Goal: Information Seeking & Learning: Learn about a topic

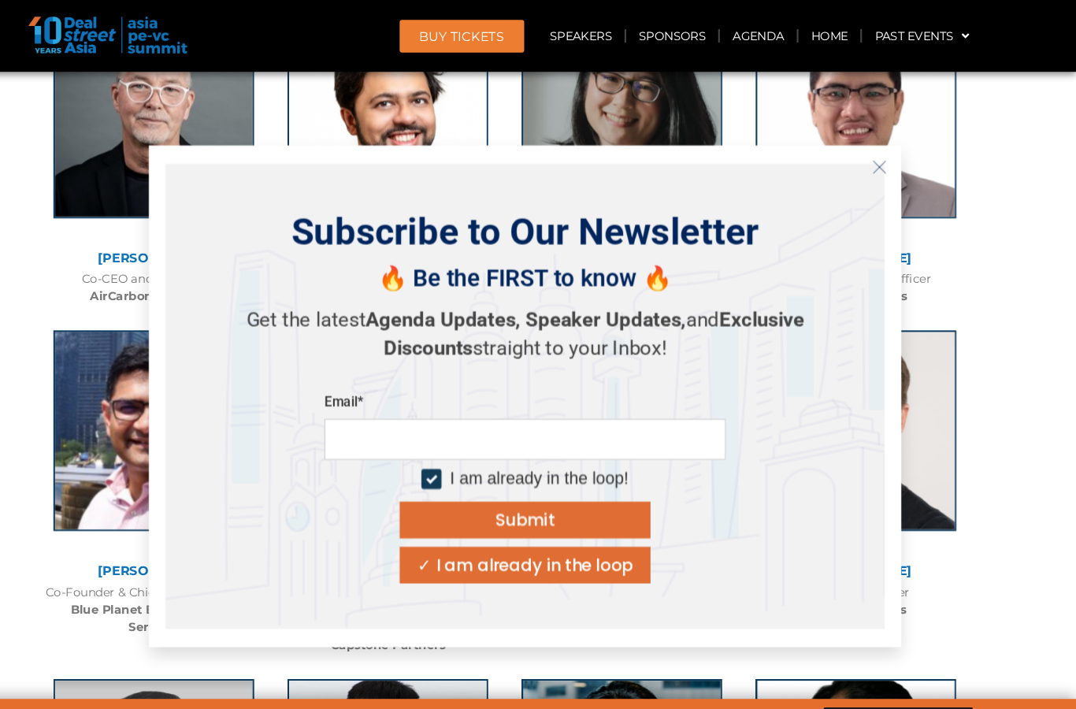
scroll to position [6750, 0]
click at [878, 165] on button "Close" at bounding box center [890, 157] width 25 height 25
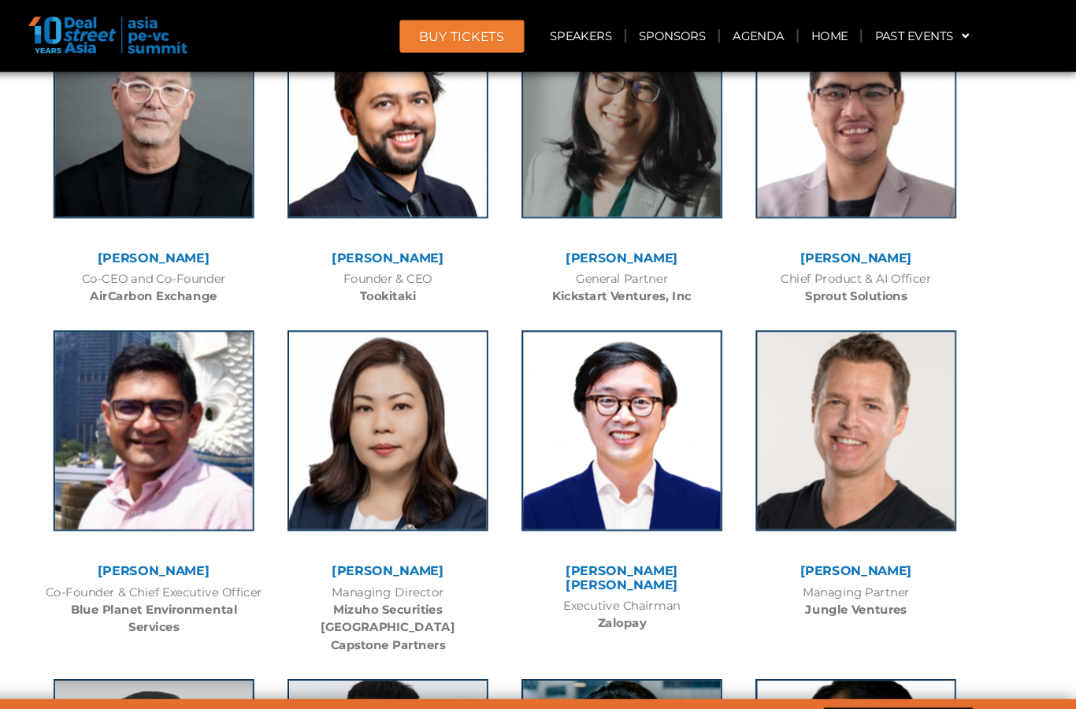
click at [842, 530] on link "[PERSON_NAME]" at bounding box center [869, 537] width 106 height 15
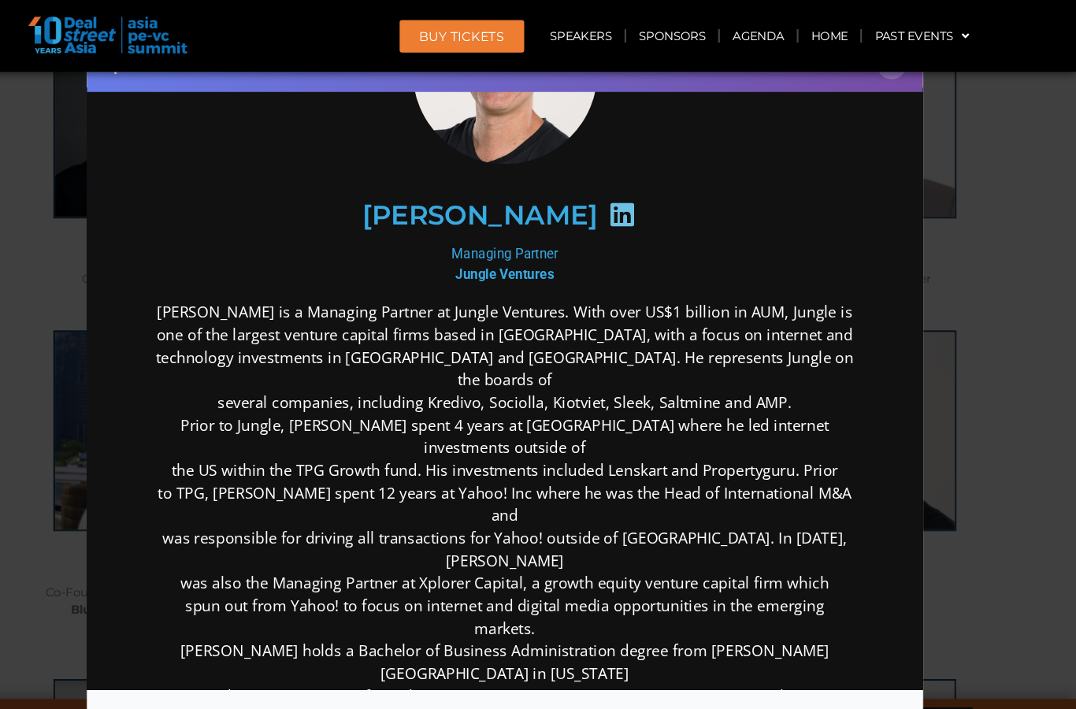
scroll to position [163, 0]
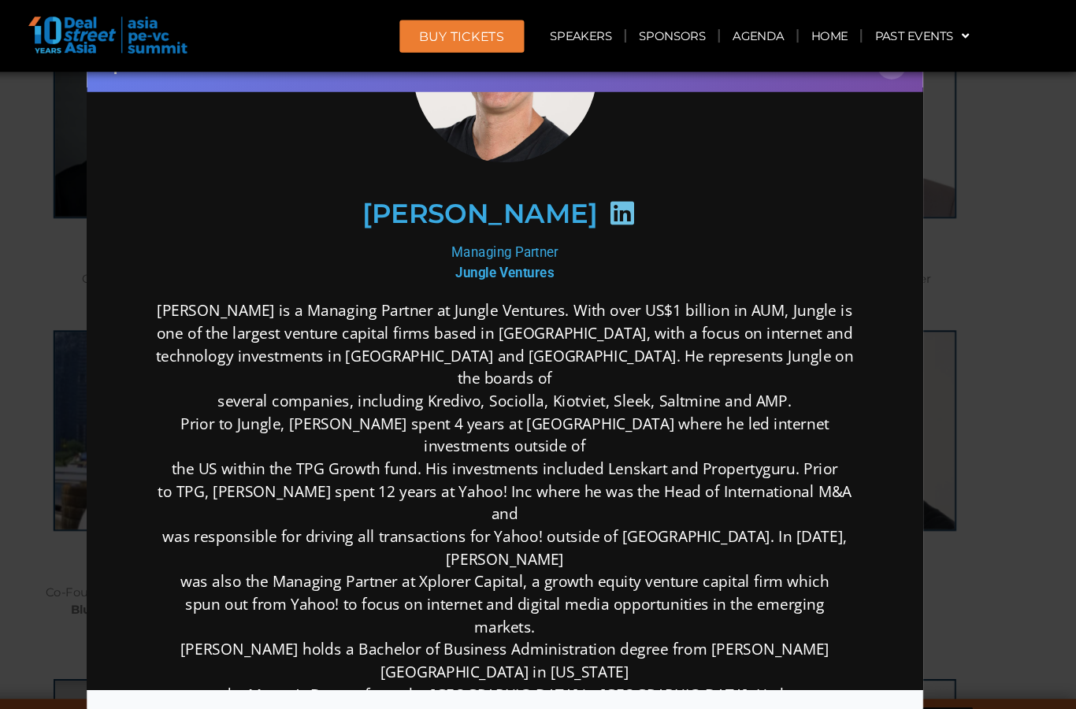
click at [951, 495] on div "Speaker Profile ×" at bounding box center [538, 354] width 1076 height 709
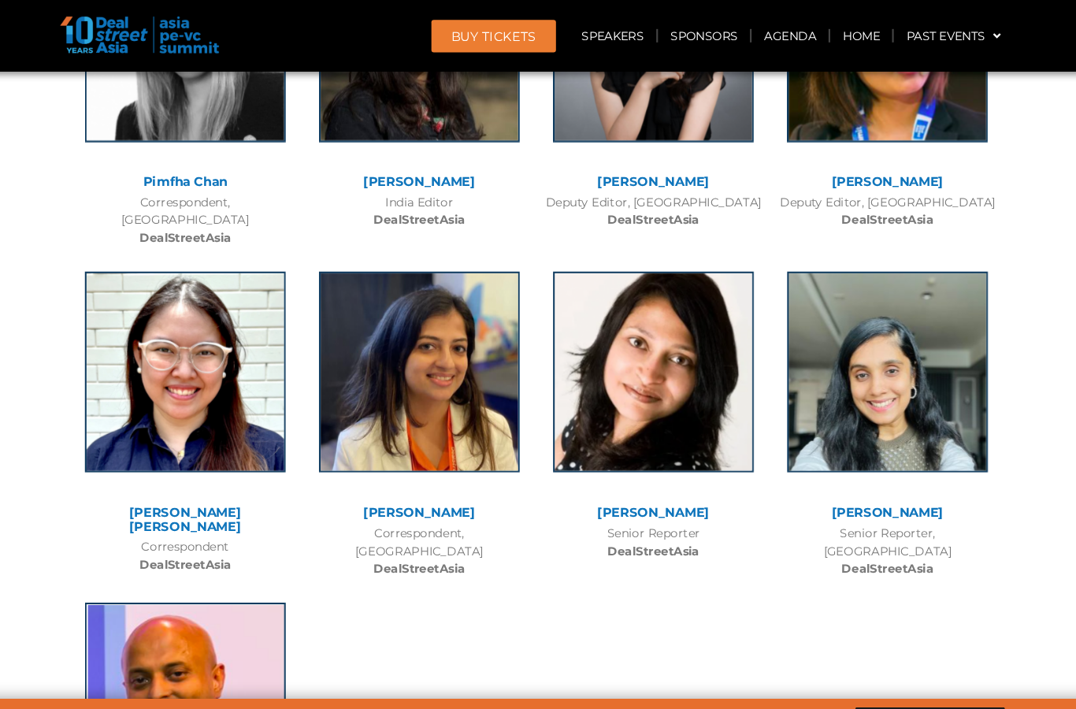
scroll to position [8287, 0]
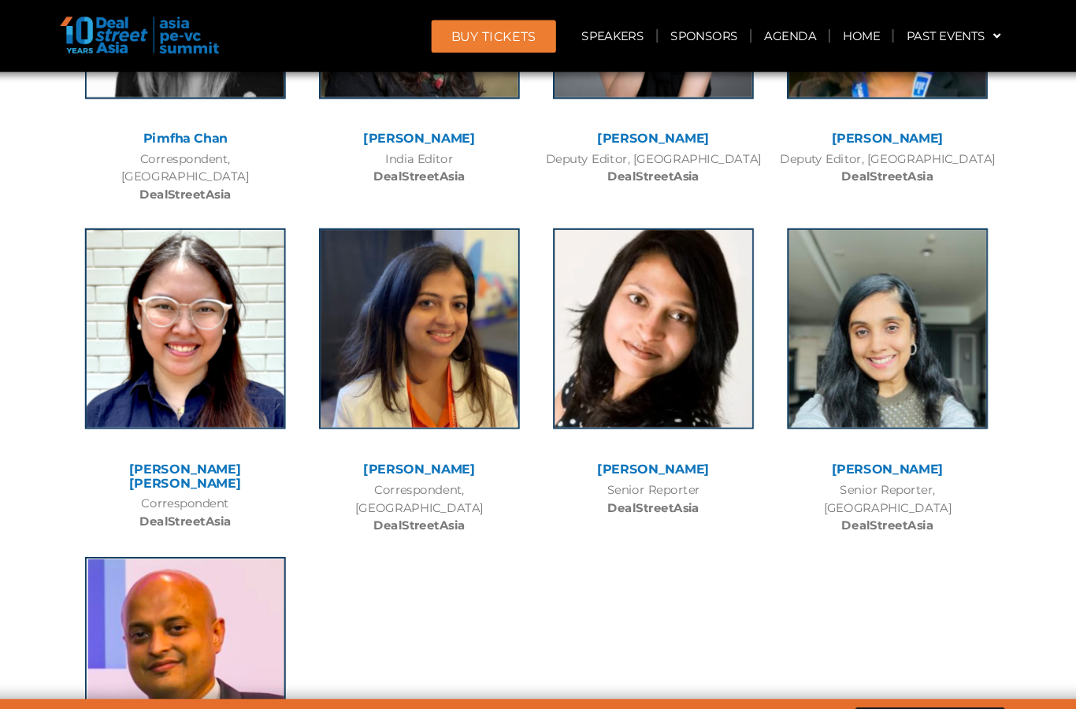
click at [168, 524] on img at bounding box center [207, 618] width 189 height 189
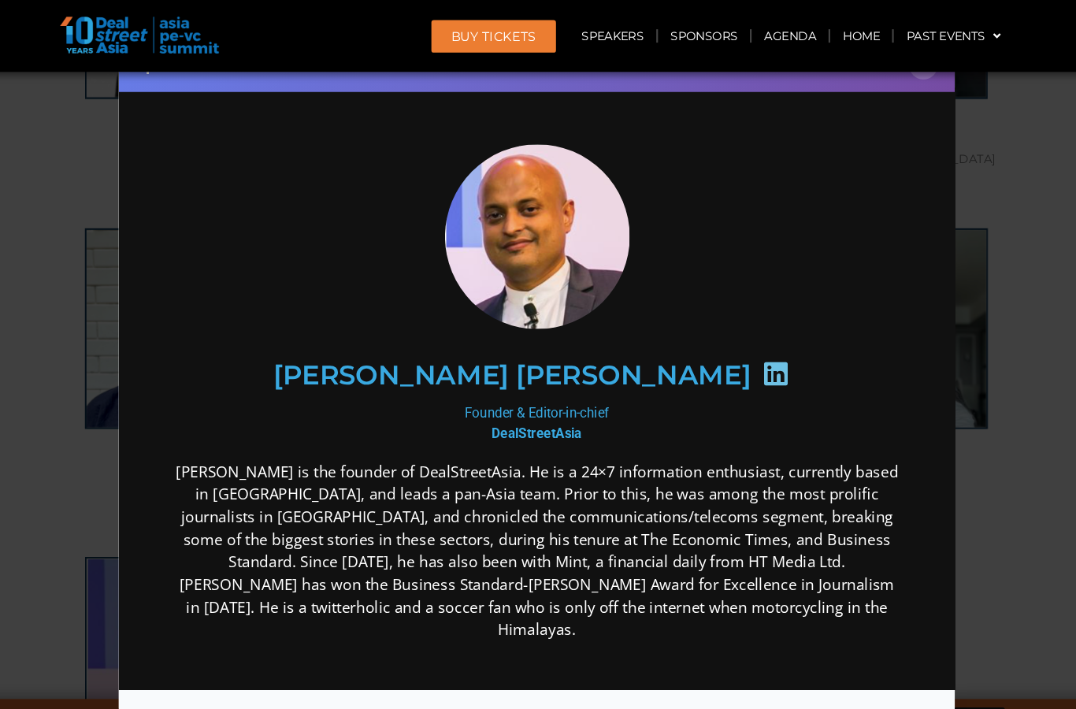
scroll to position [0, 0]
click at [935, 516] on div "Speaker Profile ×" at bounding box center [538, 354] width 1076 height 709
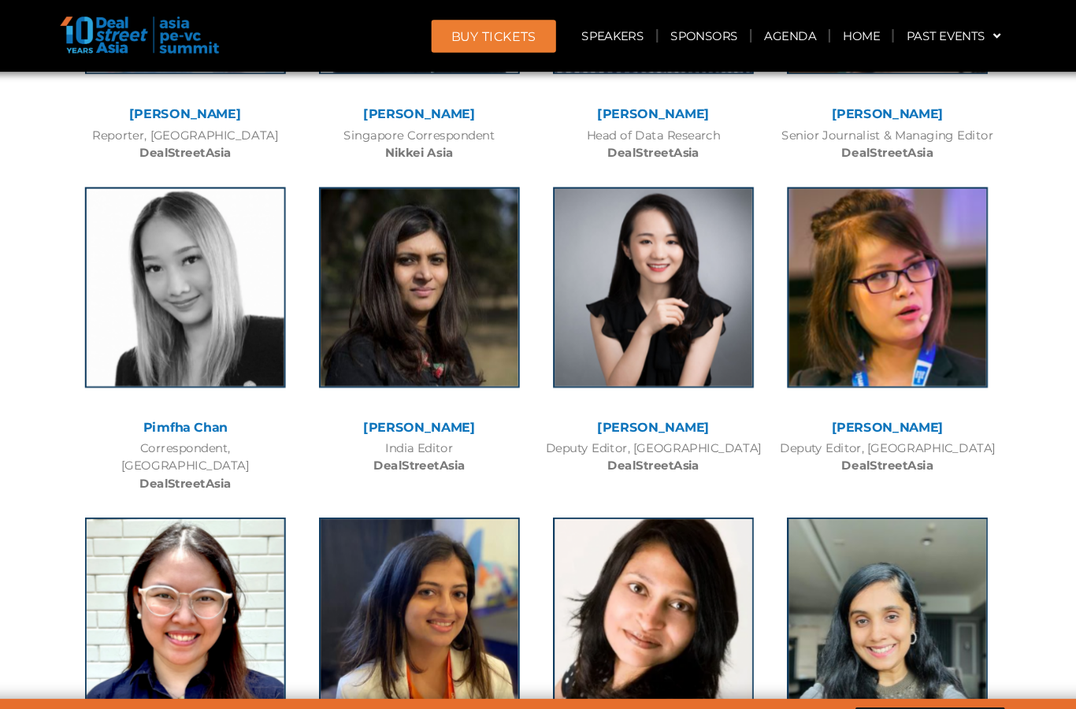
scroll to position [8005, 0]
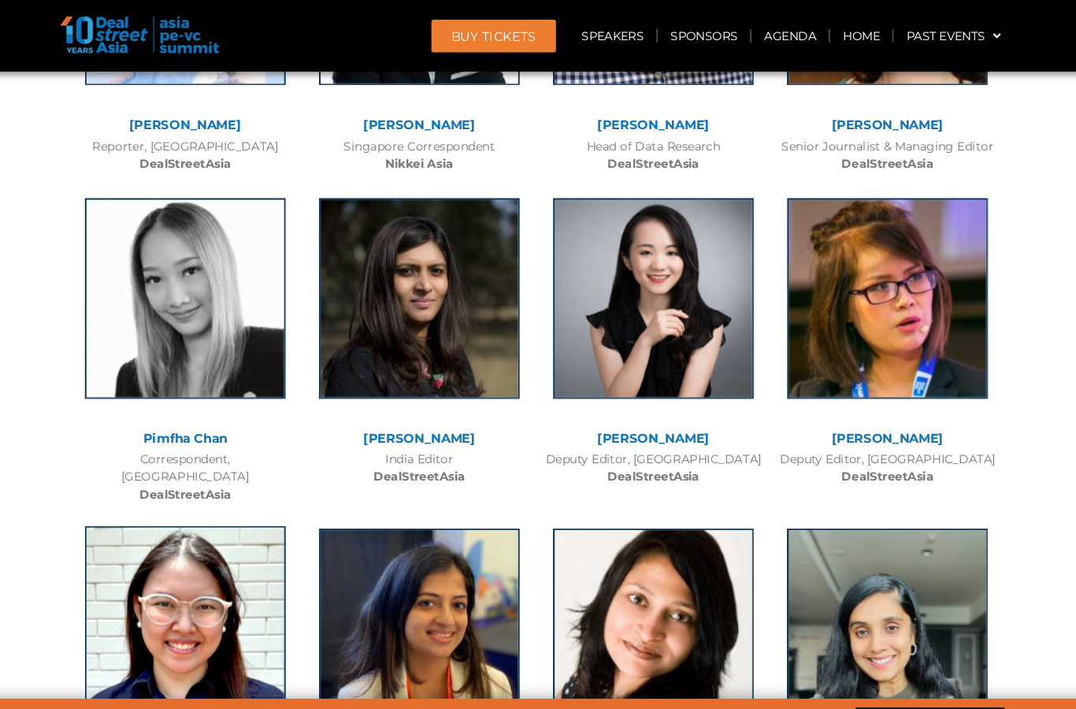
click at [202, 495] on img at bounding box center [207, 589] width 189 height 189
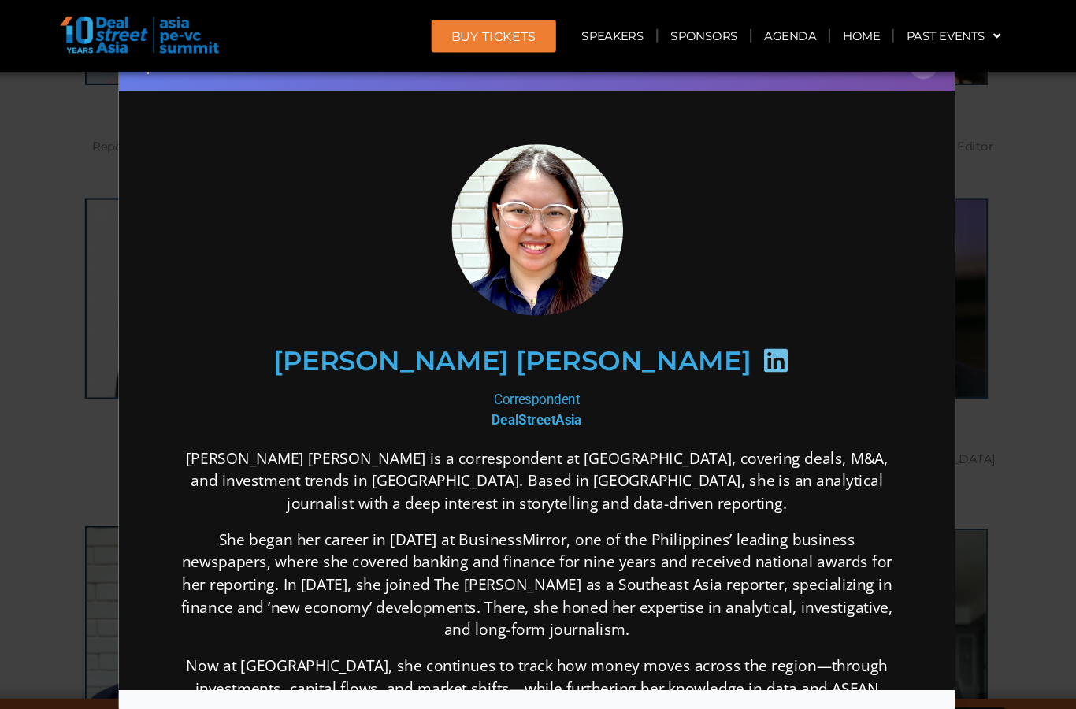
scroll to position [0, 0]
click at [935, 434] on div "Speaker Profile ×" at bounding box center [538, 354] width 1076 height 709
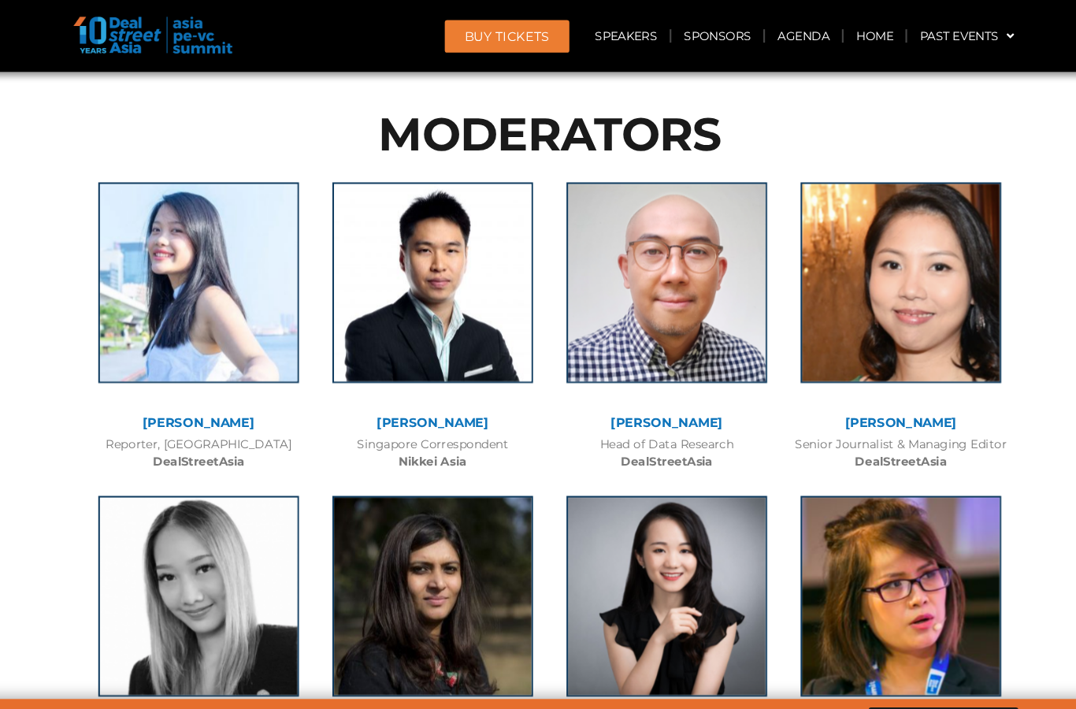
scroll to position [7706, 0]
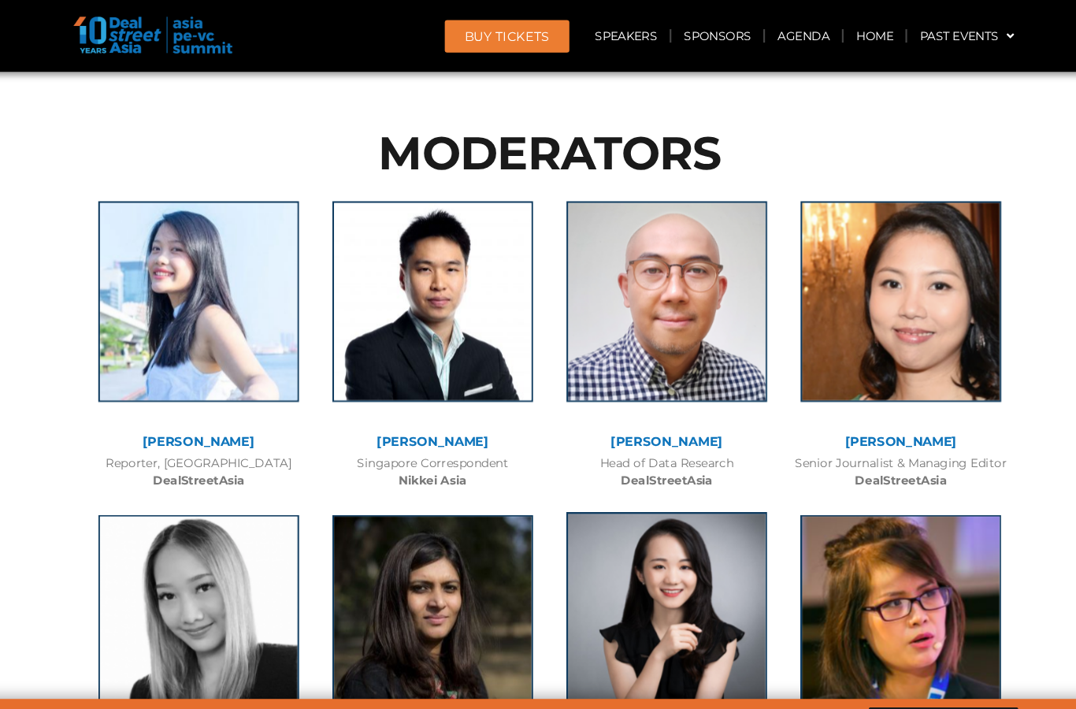
click at [660, 483] on img at bounding box center [648, 577] width 189 height 189
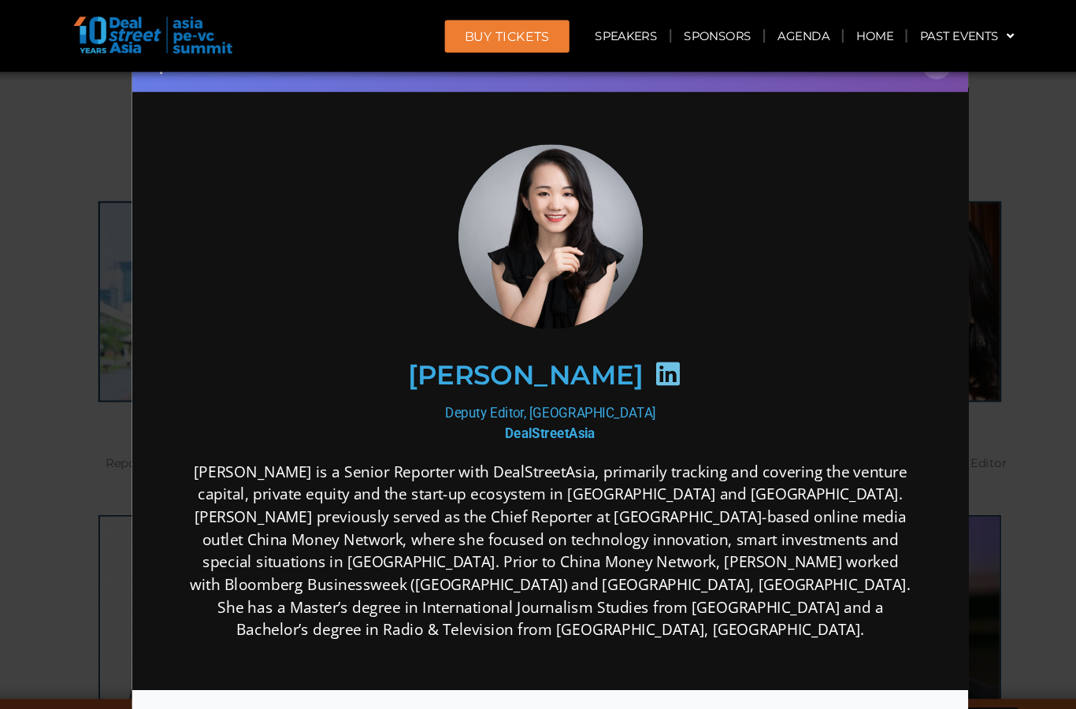
scroll to position [0, 0]
click at [973, 432] on div "Speaker Profile ×" at bounding box center [538, 354] width 1076 height 709
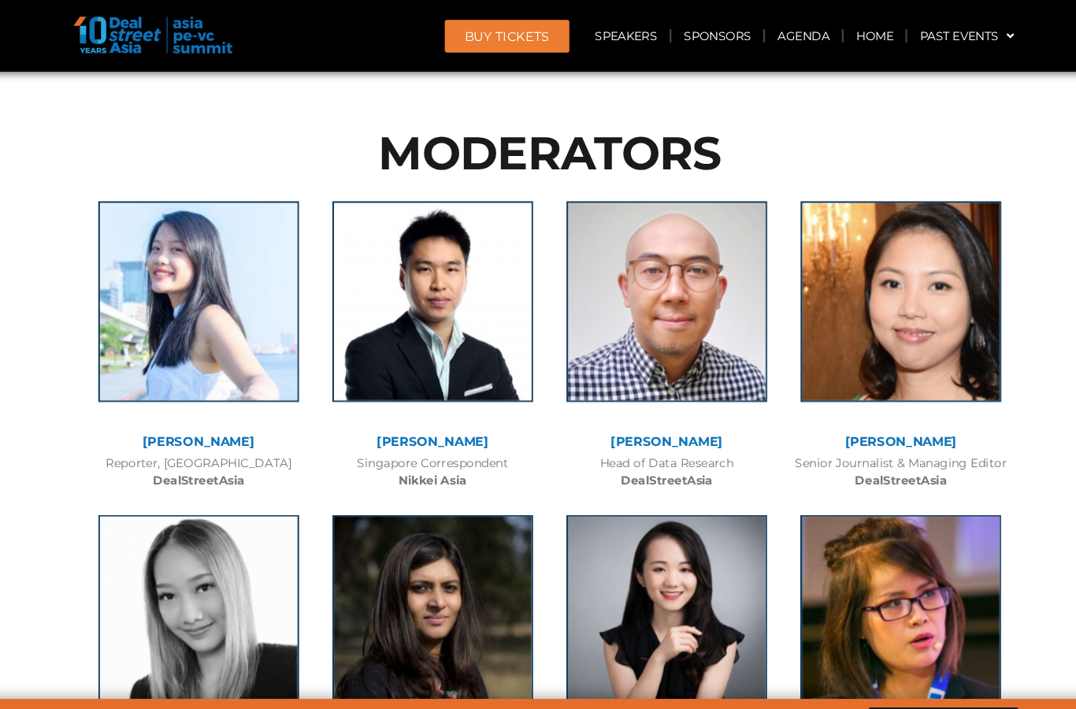
scroll to position [7693, 0]
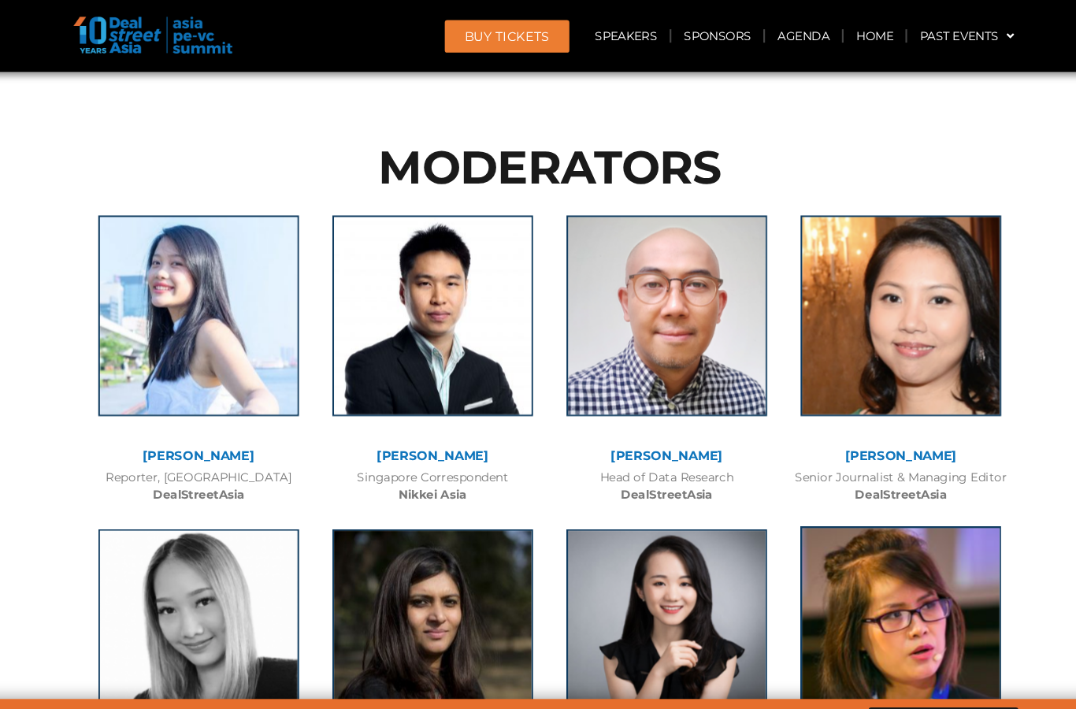
click at [909, 496] on img at bounding box center [868, 590] width 189 height 189
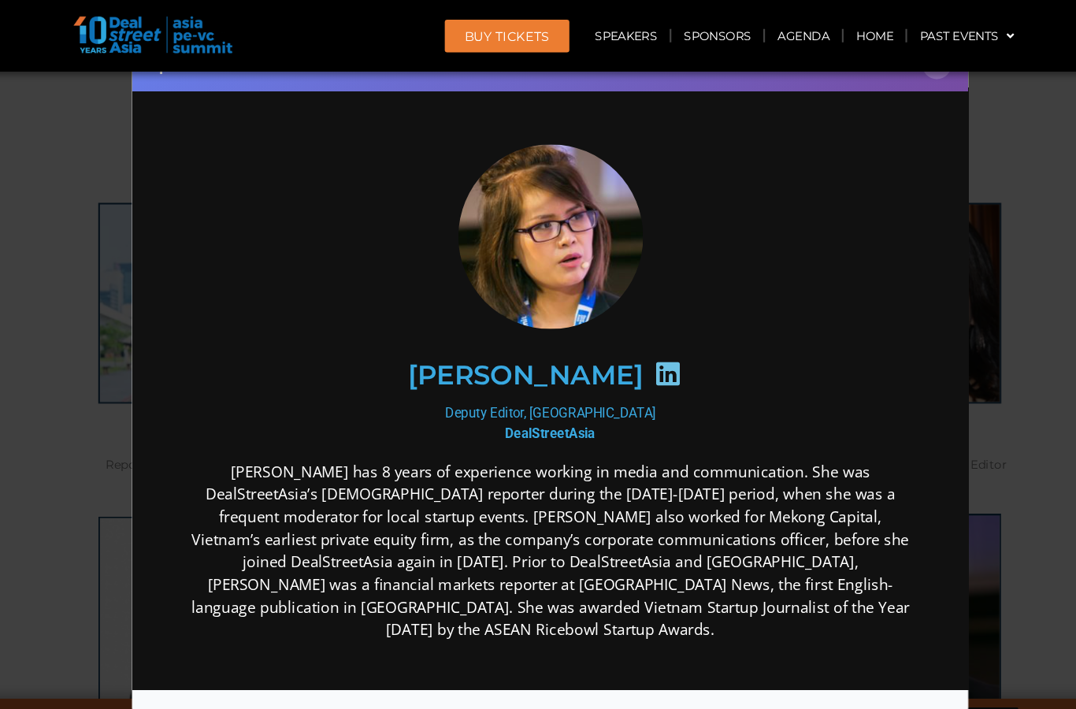
scroll to position [7706, 0]
click at [956, 410] on div "Speaker Profile ×" at bounding box center [538, 354] width 1076 height 709
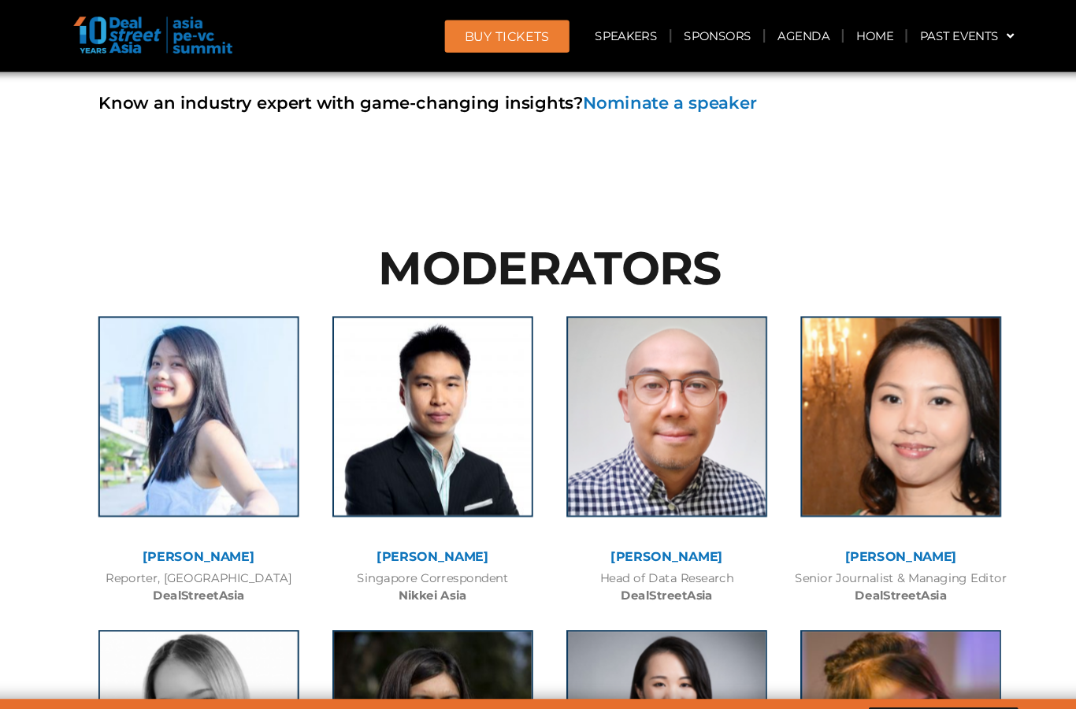
scroll to position [7599, 0]
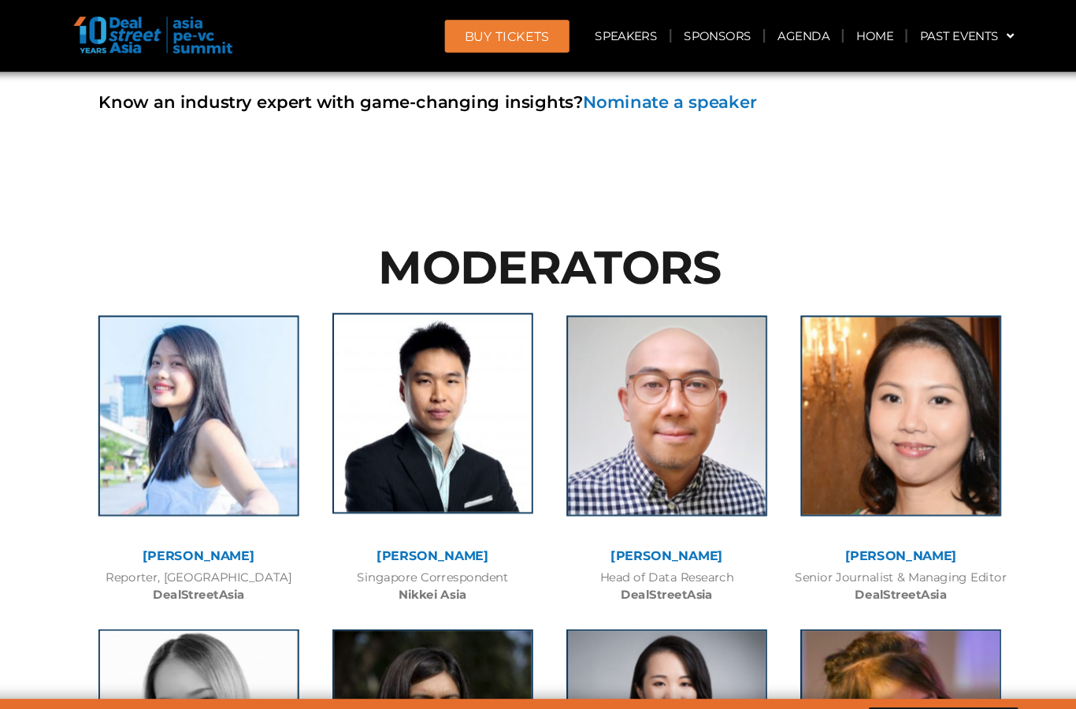
click at [418, 295] on img at bounding box center [427, 389] width 189 height 189
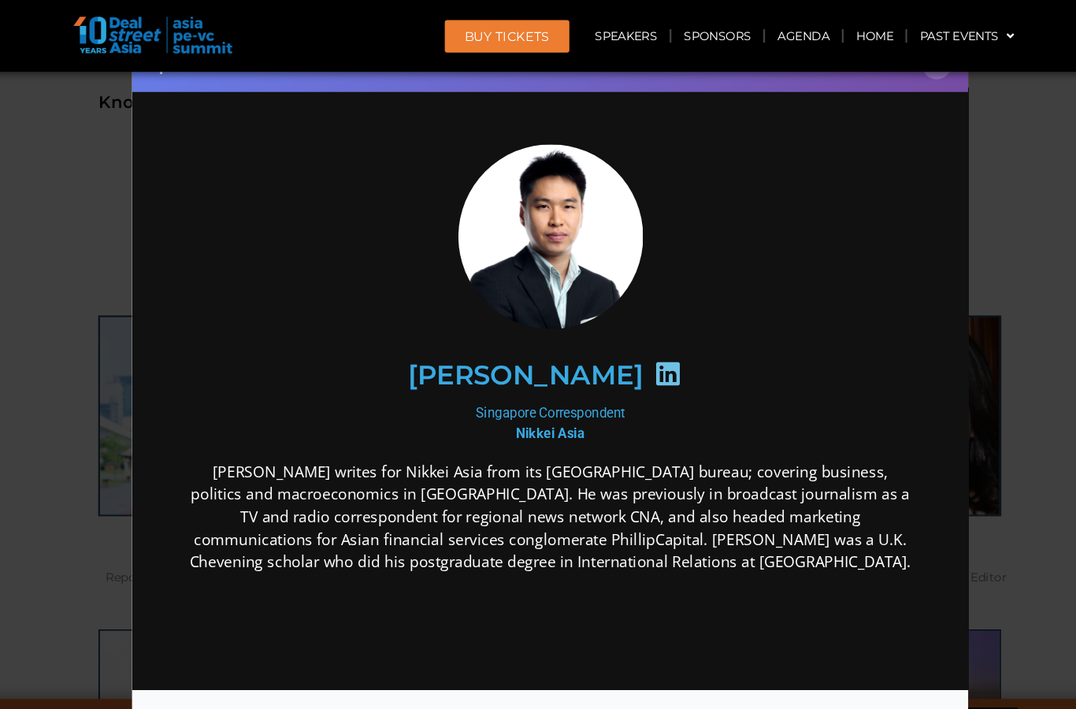
scroll to position [0, 0]
click at [980, 427] on div "Speaker Profile ×" at bounding box center [538, 354] width 1076 height 709
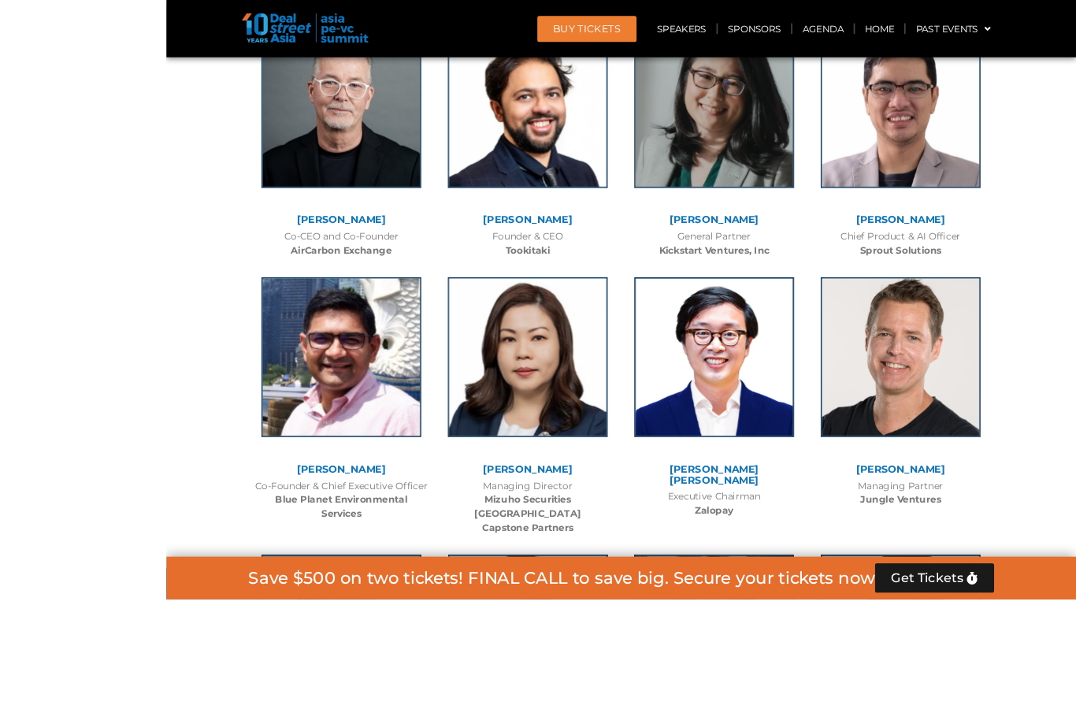
scroll to position [6835, 0]
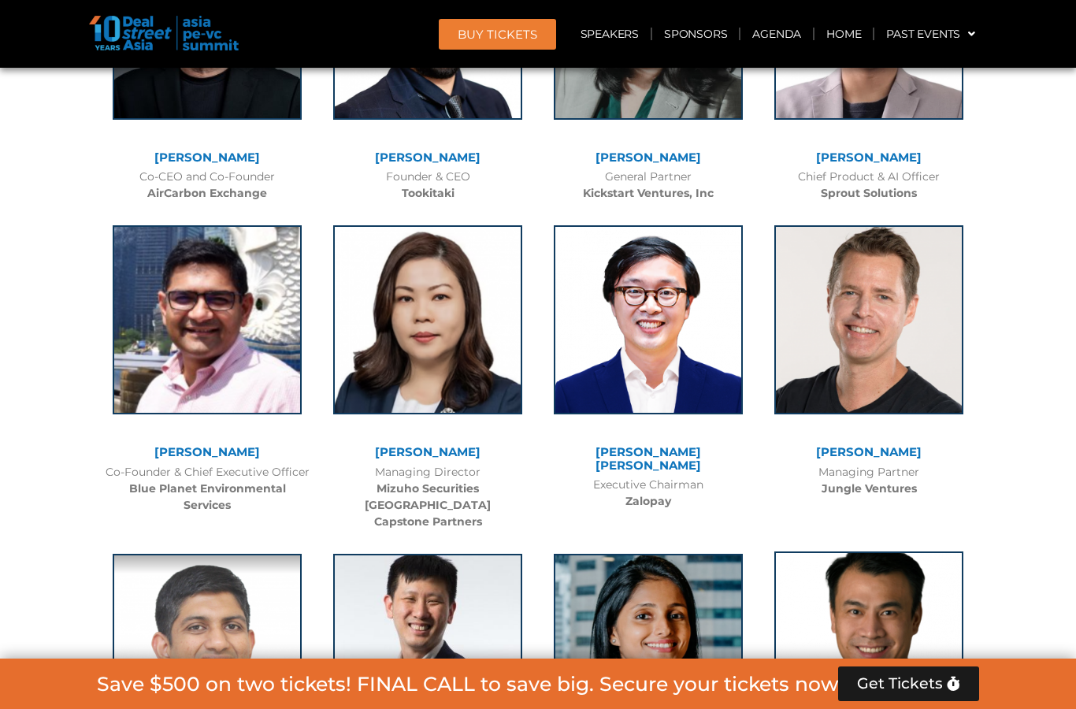
click at [882, 551] on img at bounding box center [868, 645] width 189 height 189
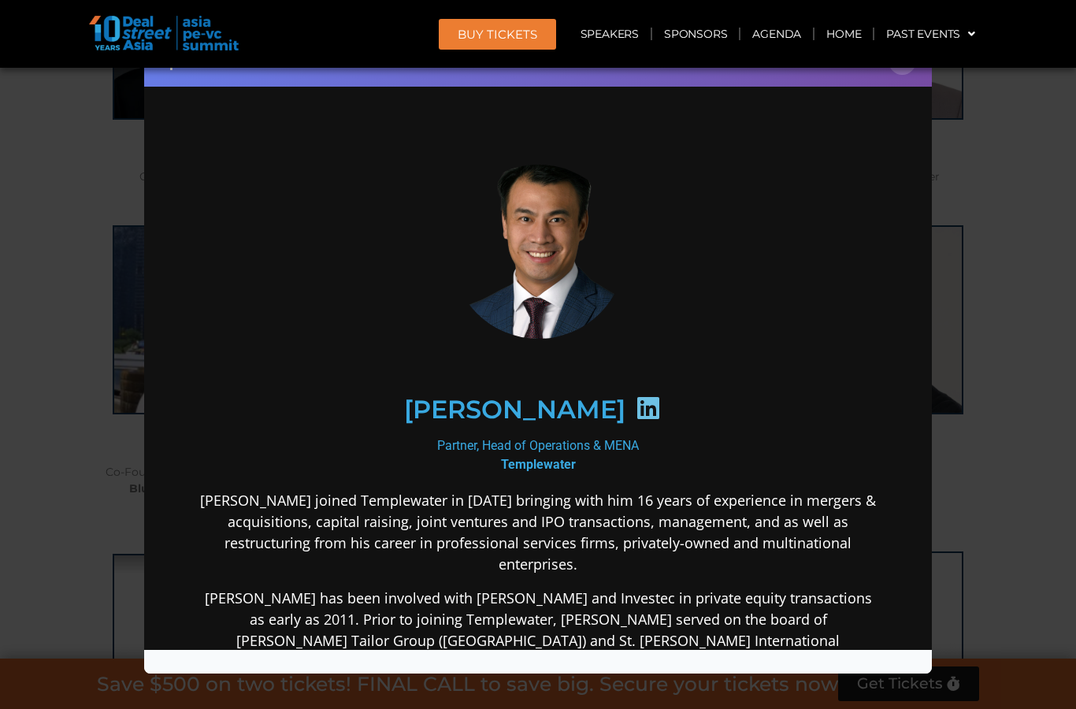
scroll to position [0, 0]
click at [1020, 480] on div "Speaker Profile ×" at bounding box center [538, 354] width 1076 height 709
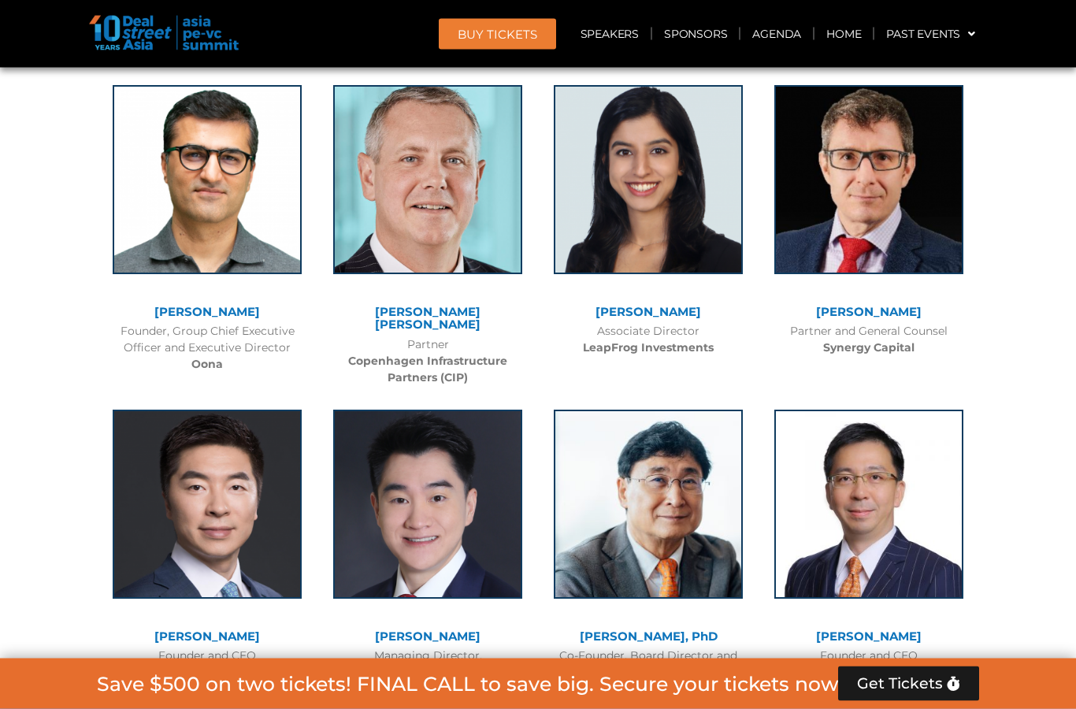
scroll to position [4803, 0]
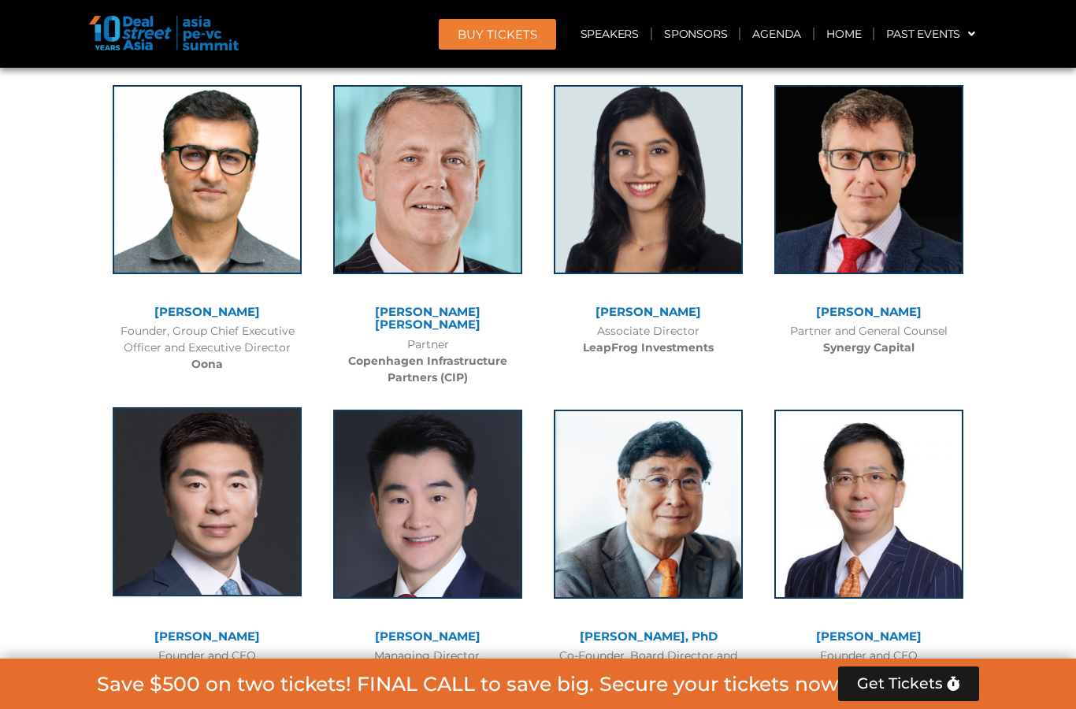
click at [226, 439] on img at bounding box center [207, 501] width 189 height 189
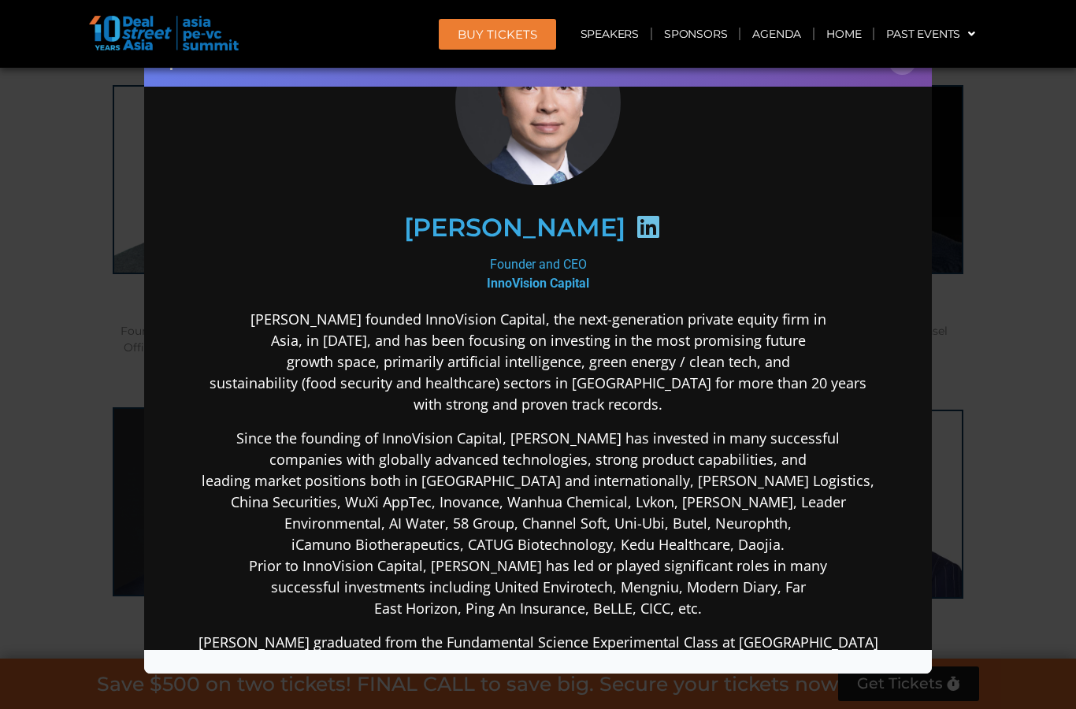
scroll to position [131, 0]
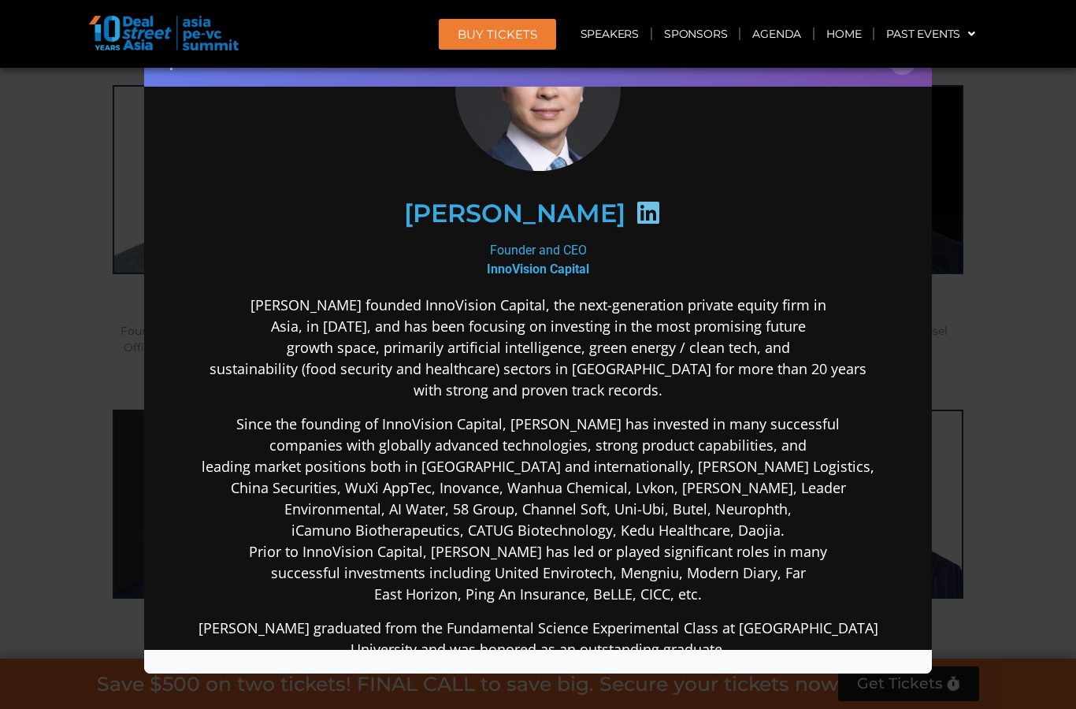
click at [994, 476] on div "Speaker Profile ×" at bounding box center [538, 354] width 1076 height 709
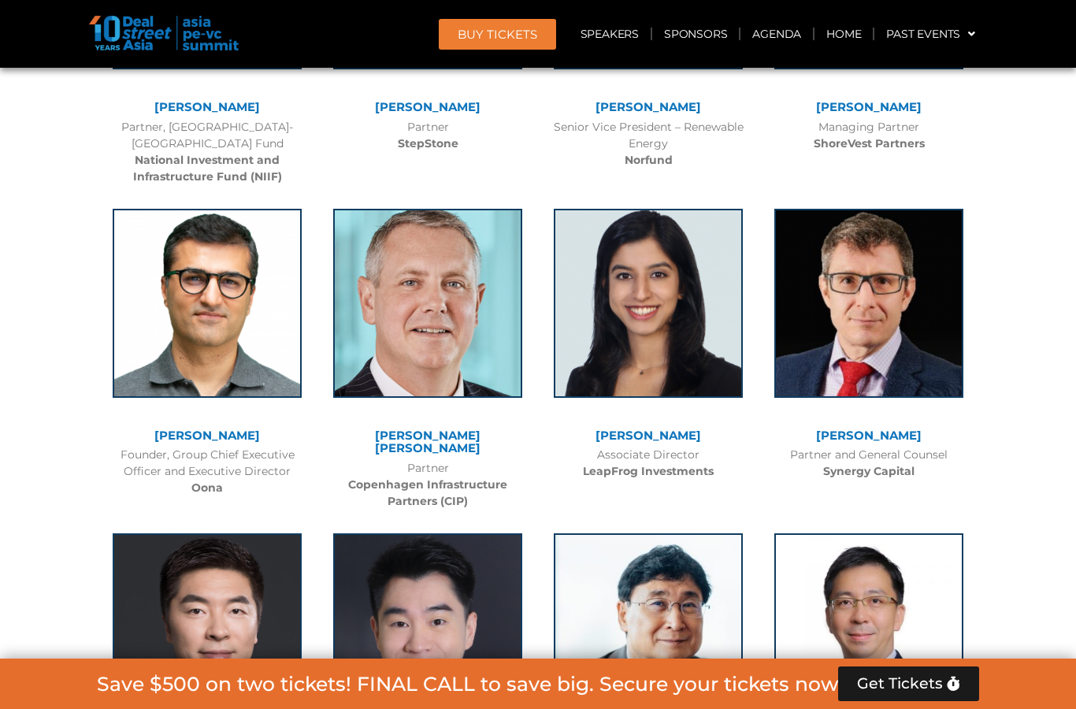
scroll to position [4654, 0]
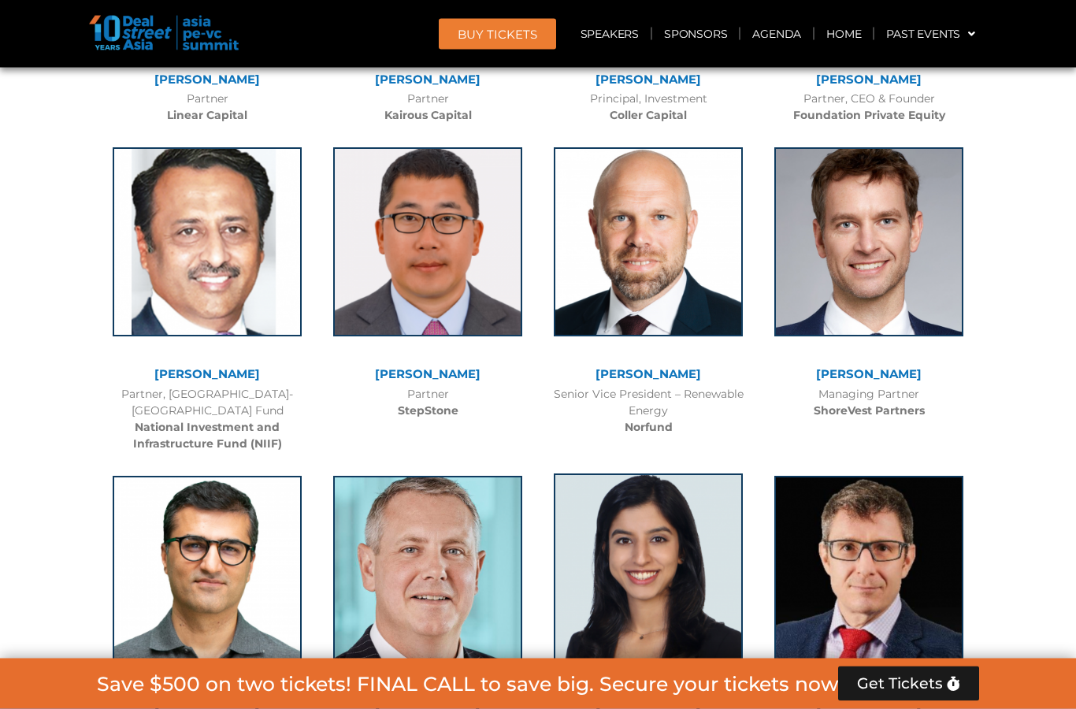
click at [691, 474] on img at bounding box center [648, 568] width 189 height 189
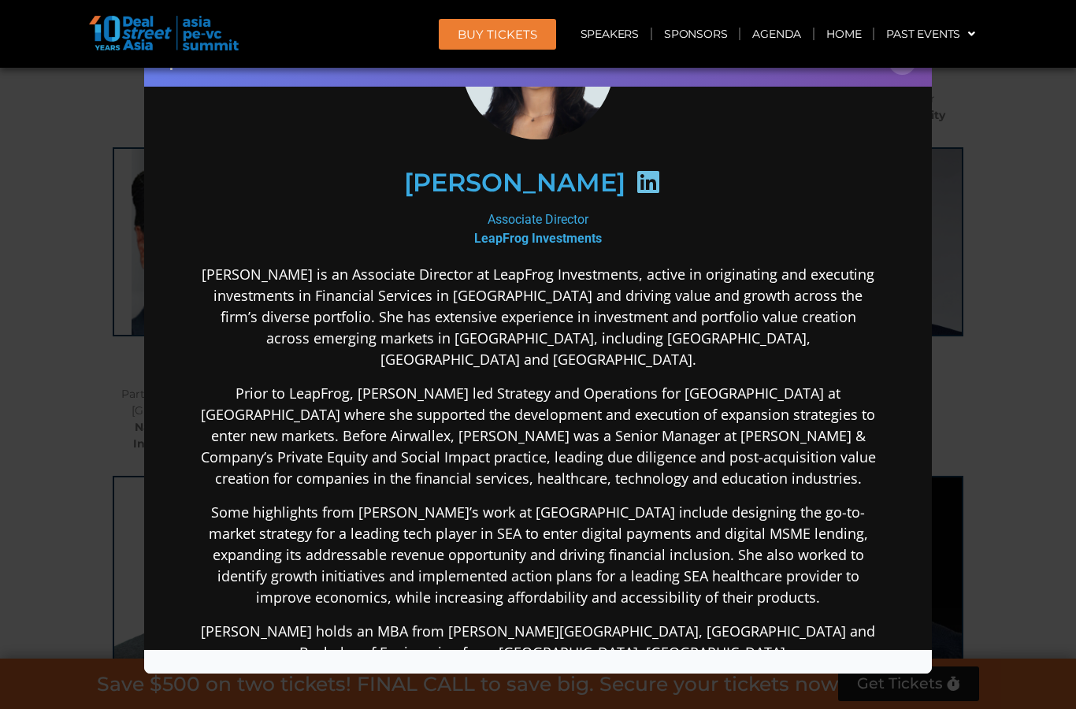
scroll to position [152, 0]
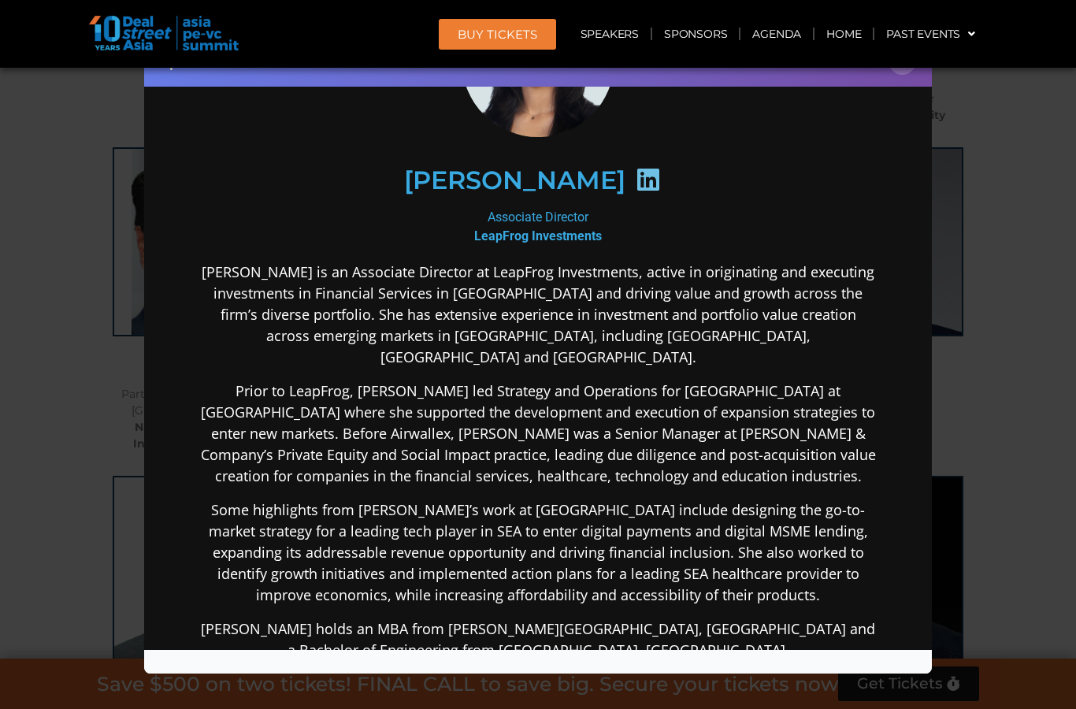
click at [1041, 378] on div "Speaker Profile ×" at bounding box center [538, 354] width 1076 height 709
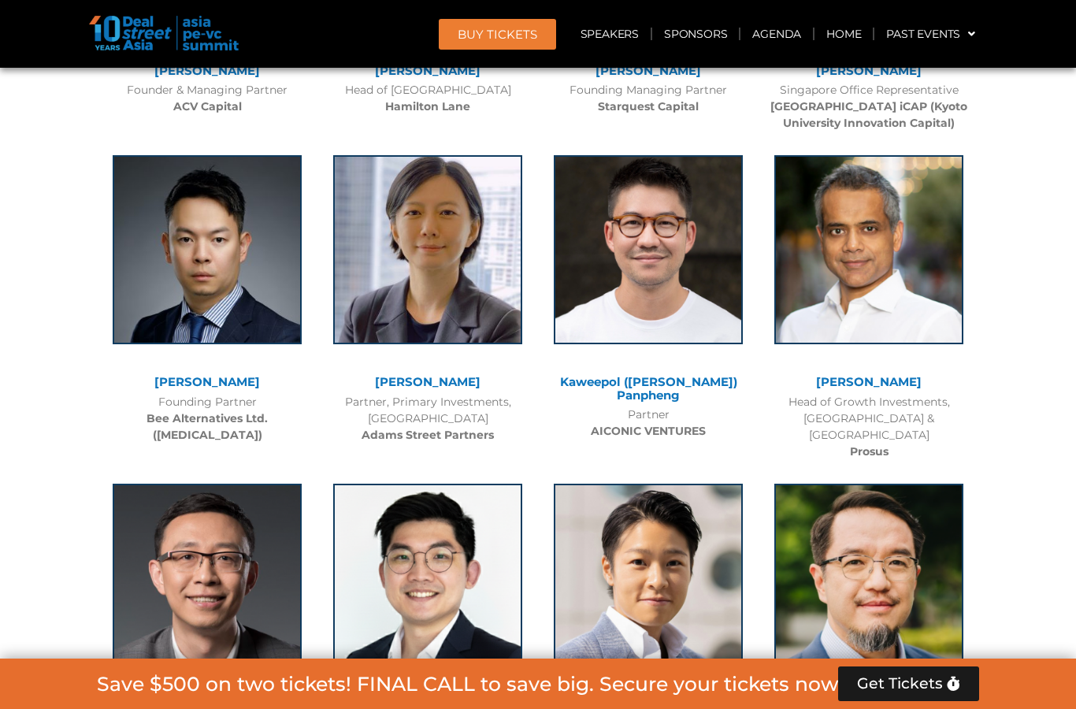
scroll to position [4291, 0]
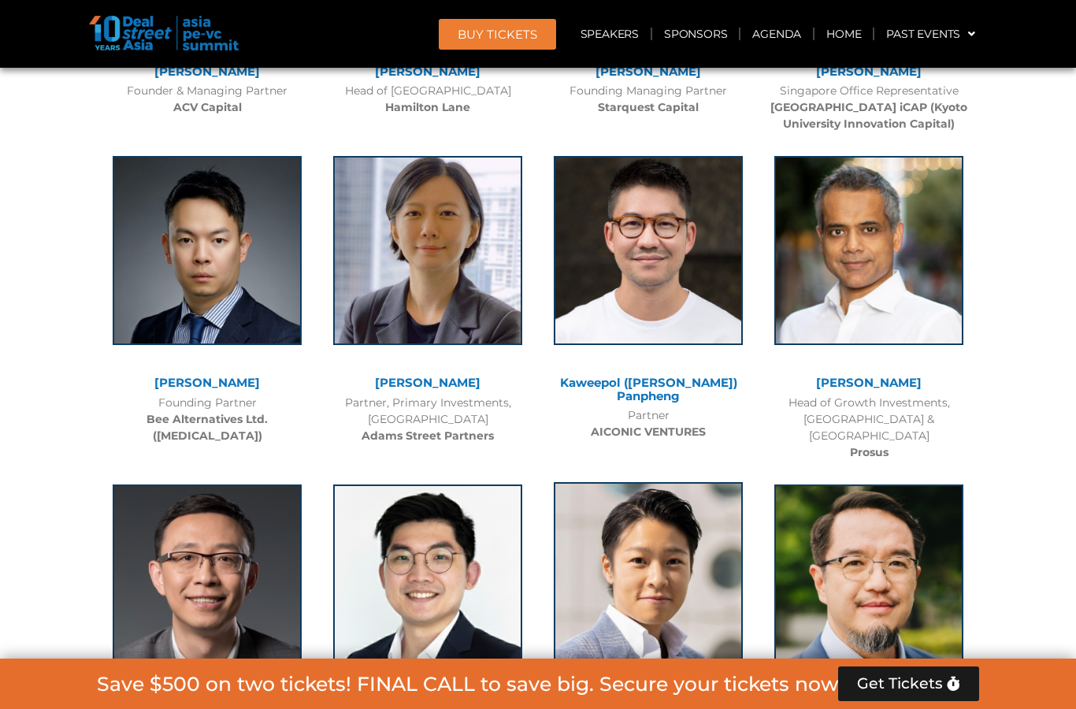
click at [674, 482] on img at bounding box center [648, 576] width 189 height 189
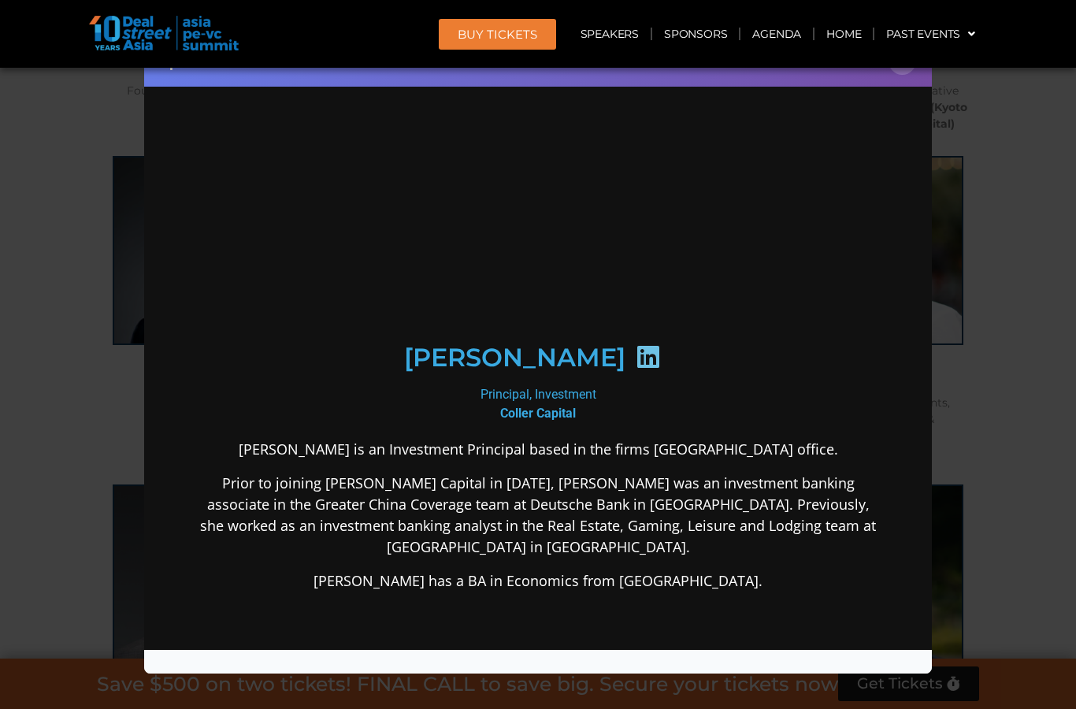
scroll to position [0, 0]
click at [994, 432] on div "Speaker Profile ×" at bounding box center [538, 354] width 1076 height 709
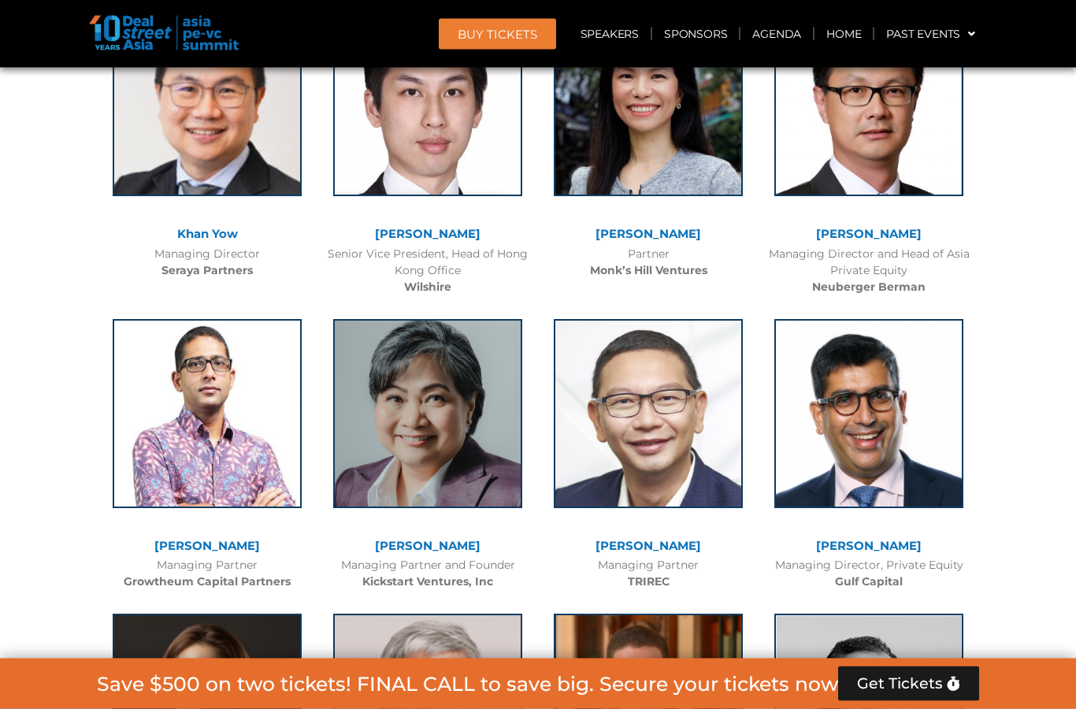
scroll to position [3043, 0]
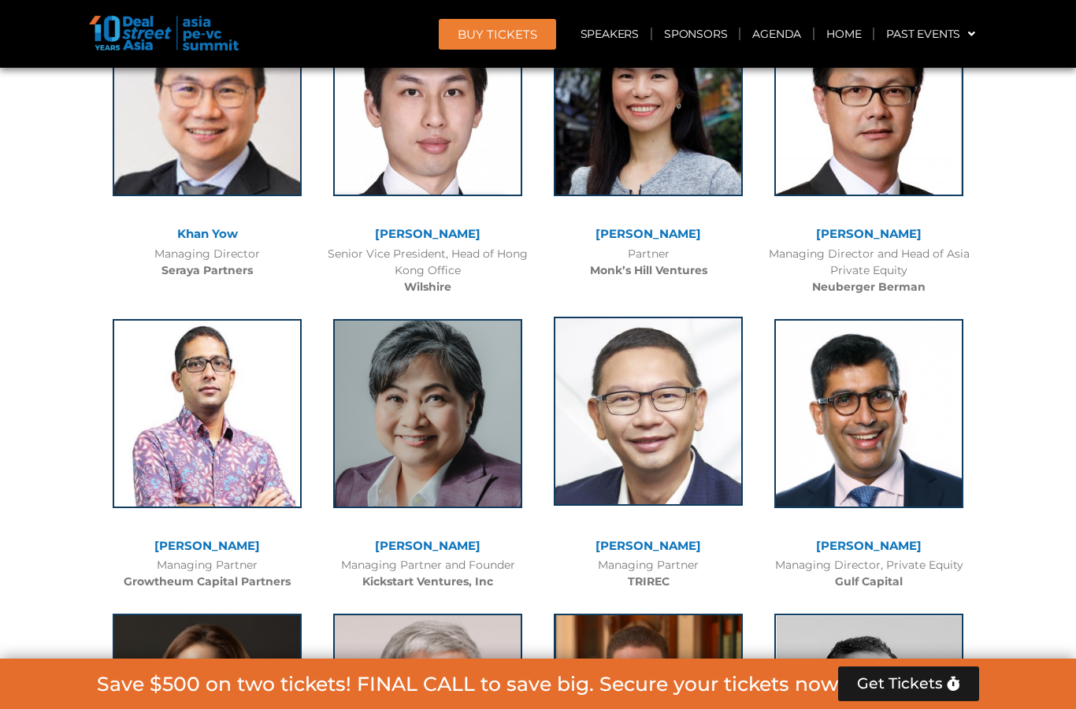
click at [658, 461] on img at bounding box center [648, 411] width 189 height 189
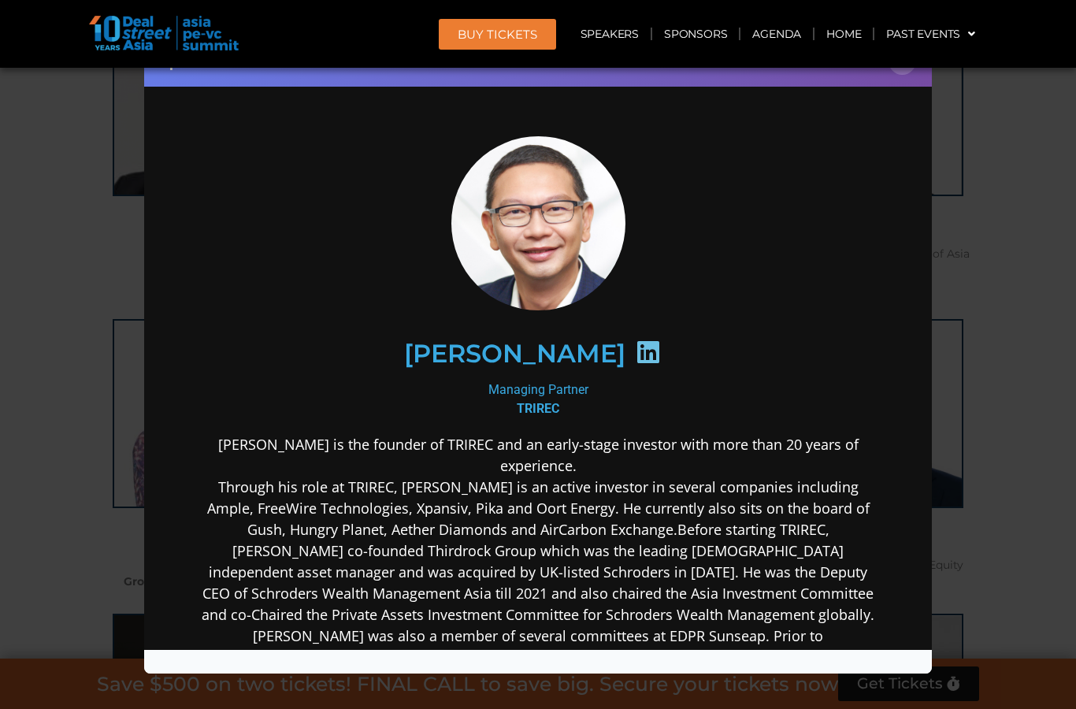
scroll to position [0, 0]
click at [980, 419] on div "Speaker Profile ×" at bounding box center [538, 354] width 1076 height 709
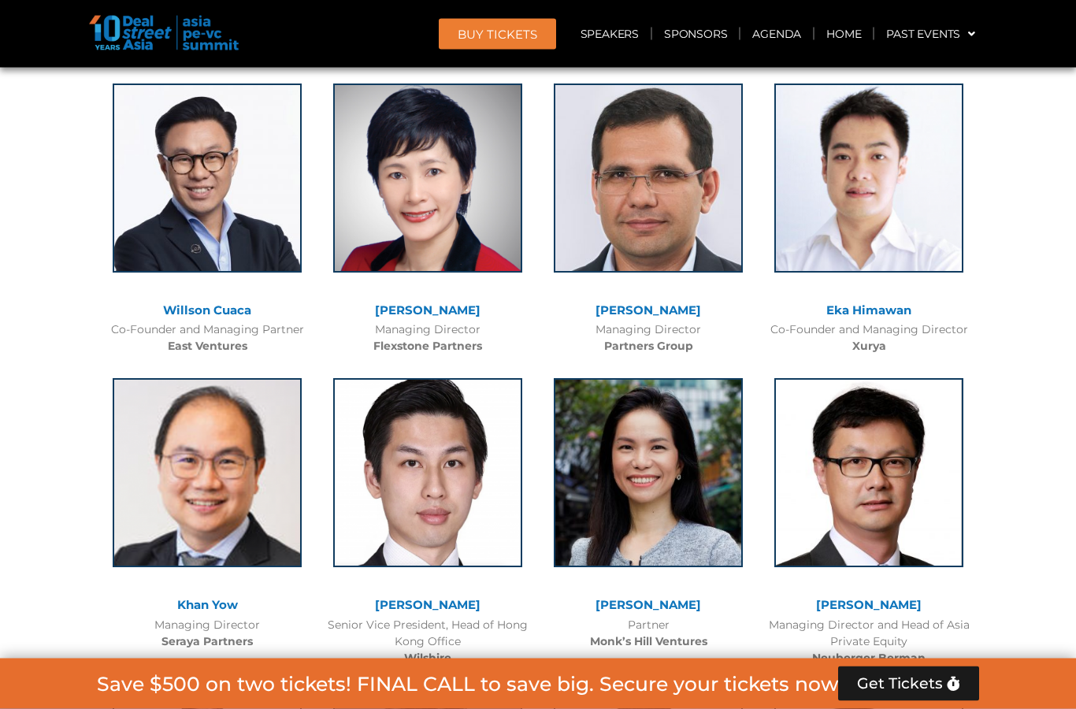
scroll to position [2842, 0]
click at [419, 506] on img at bounding box center [427, 470] width 189 height 189
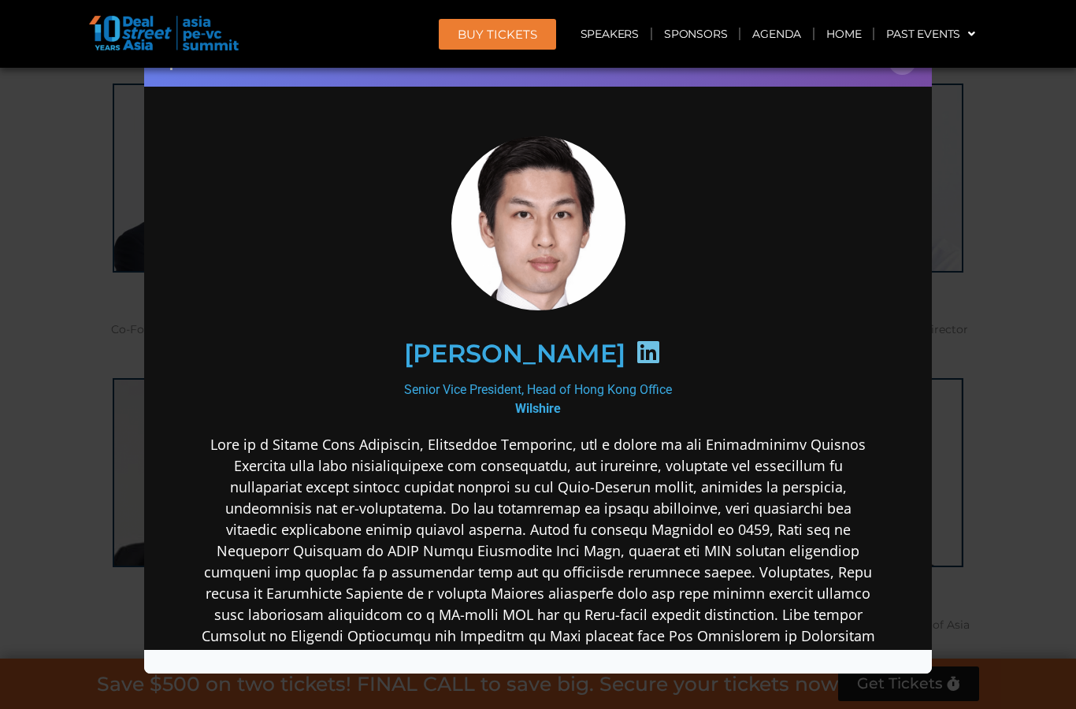
scroll to position [0, 0]
click at [995, 432] on div "Speaker Profile ×" at bounding box center [538, 354] width 1076 height 709
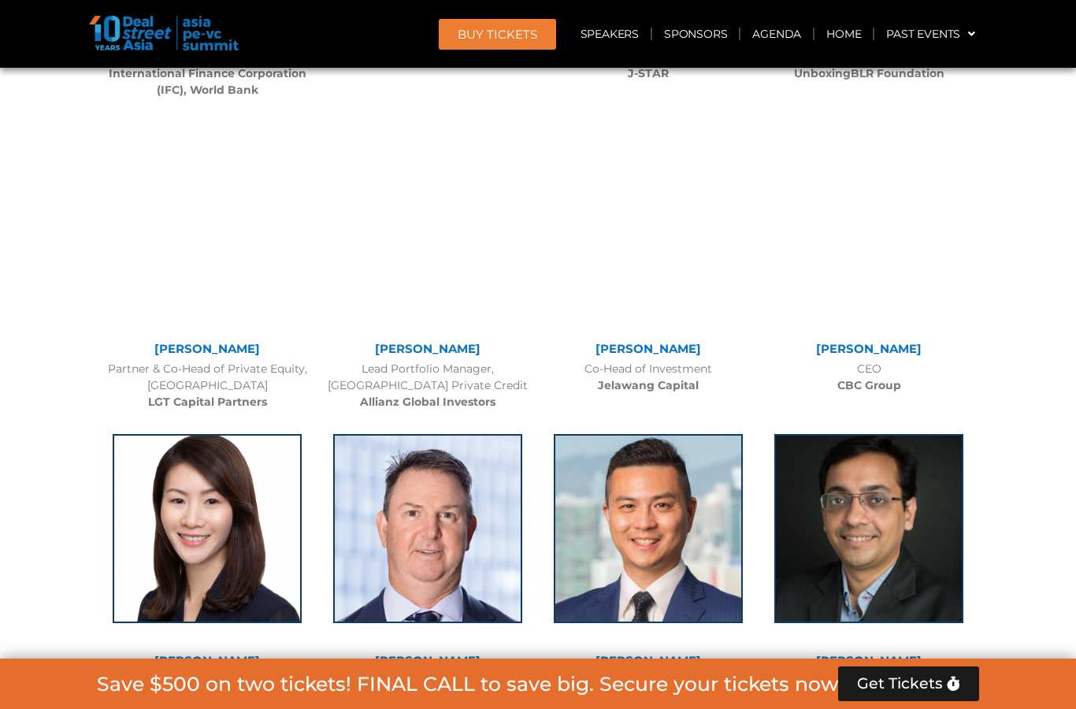
scroll to position [2380, 0]
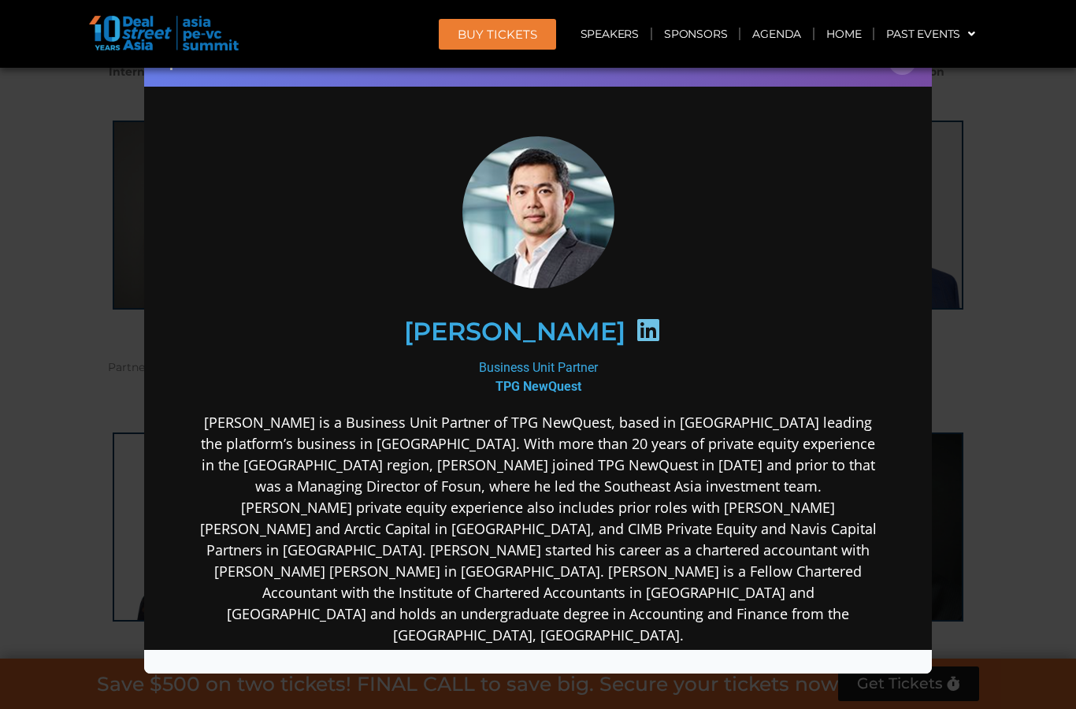
scroll to position [8, 0]
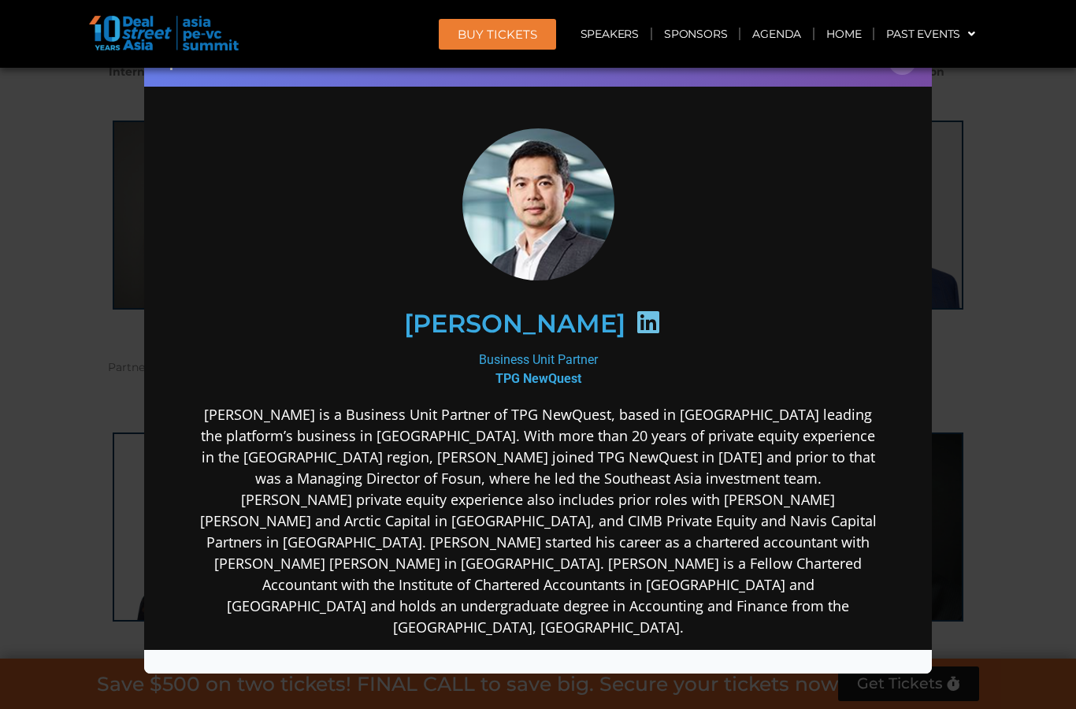
click at [1013, 494] on div "Speaker Profile ×" at bounding box center [538, 354] width 1076 height 709
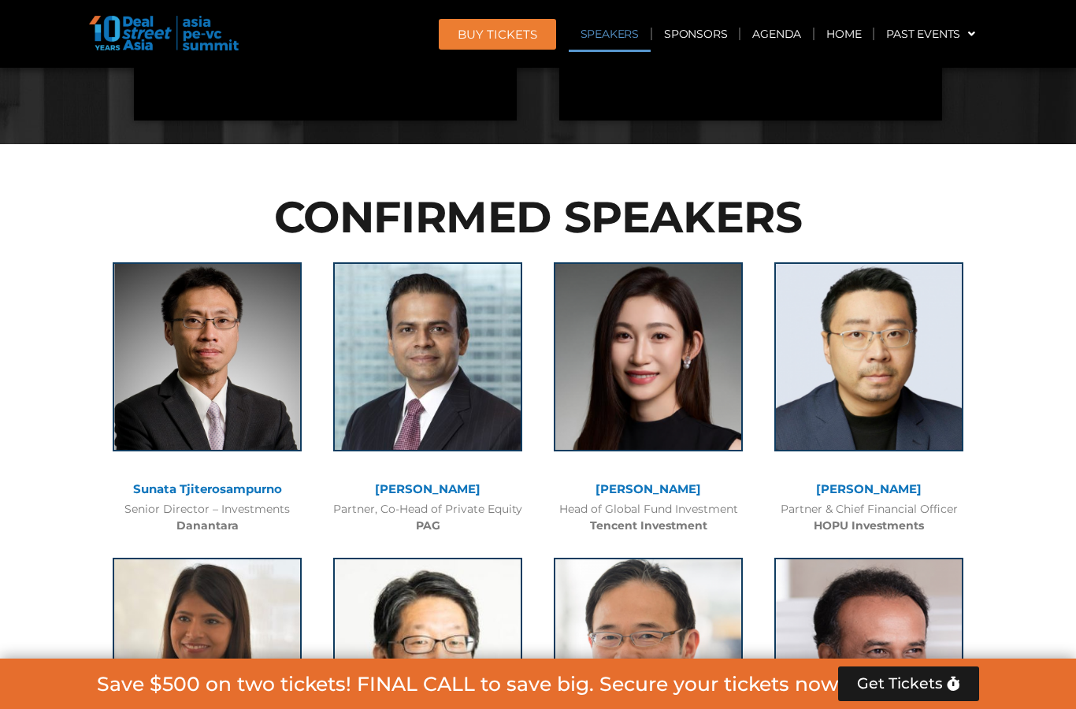
scroll to position [1599, 0]
